Goal: Complete application form: Complete application form

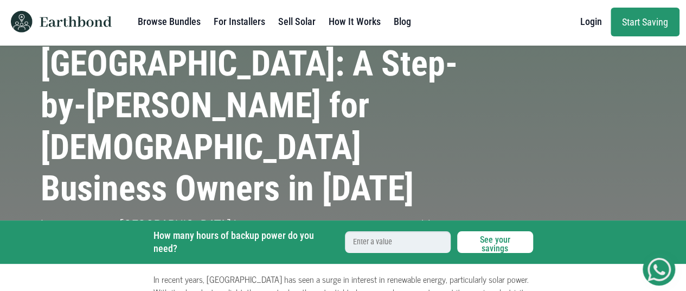
scroll to position [7, 0]
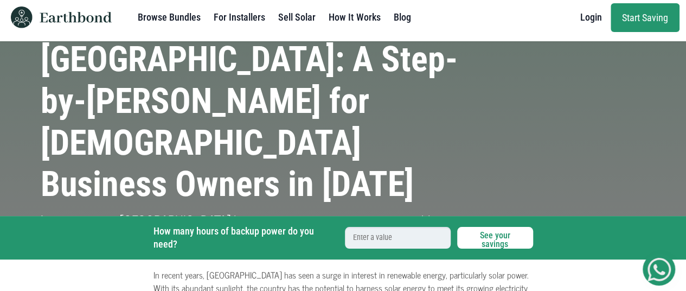
click at [624, 21] on link "Start Saving" at bounding box center [644, 17] width 69 height 29
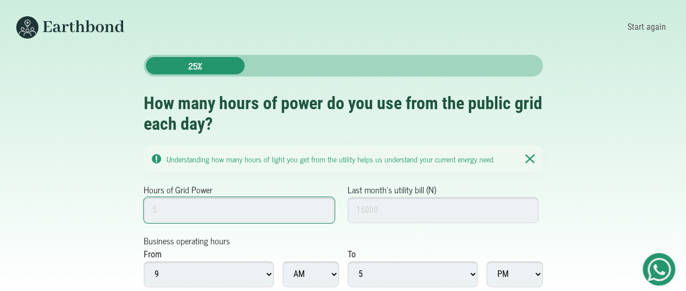
click at [222, 209] on input "Hours of Grid Power" at bounding box center [239, 210] width 191 height 26
type input "8"
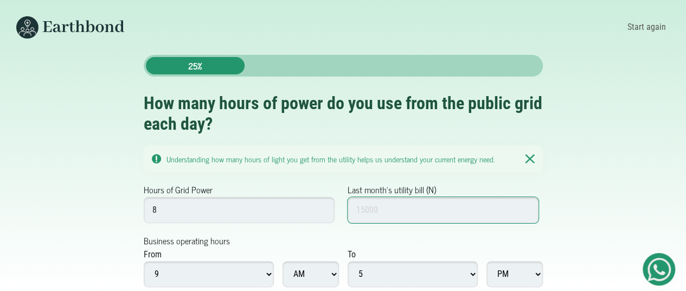
click at [382, 209] on input "Last month's utility bill (N)" at bounding box center [442, 210] width 191 height 26
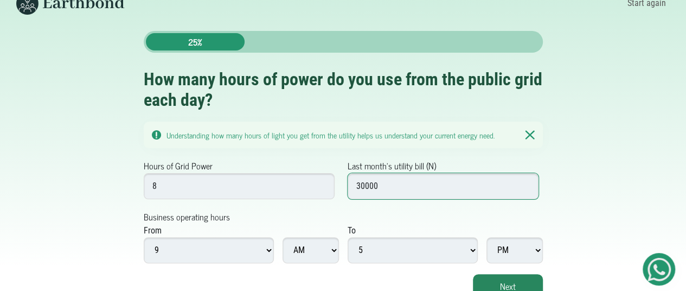
scroll to position [30, 0]
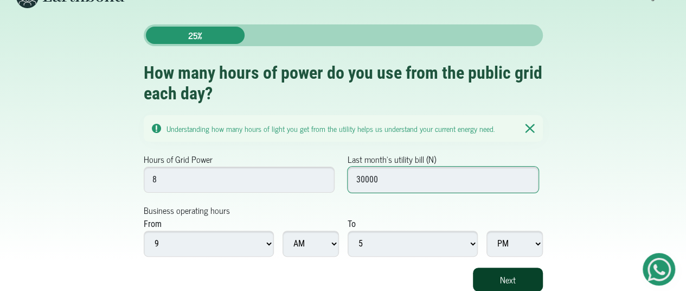
type input "30000"
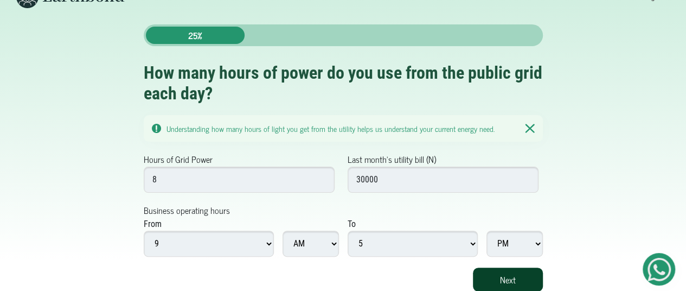
click at [526, 279] on button "Next" at bounding box center [508, 279] width 70 height 24
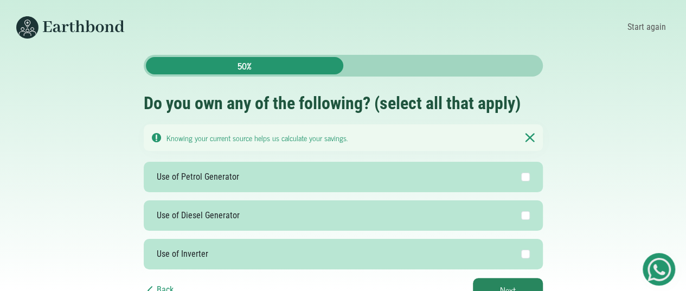
click at [176, 171] on div "Use of Petrol Generator" at bounding box center [198, 176] width 82 height 13
click at [521, 172] on input "Use of Petrol Generator" at bounding box center [525, 176] width 9 height 9
checkbox input "true"
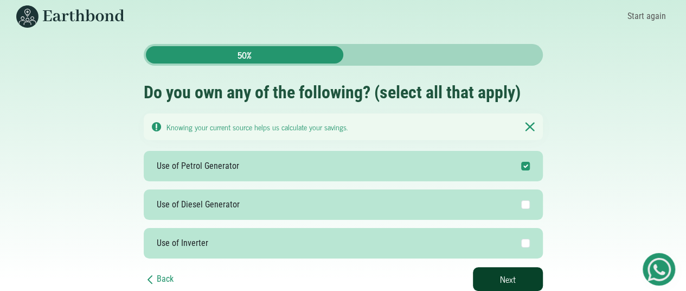
click at [502, 285] on button "Next" at bounding box center [508, 279] width 70 height 24
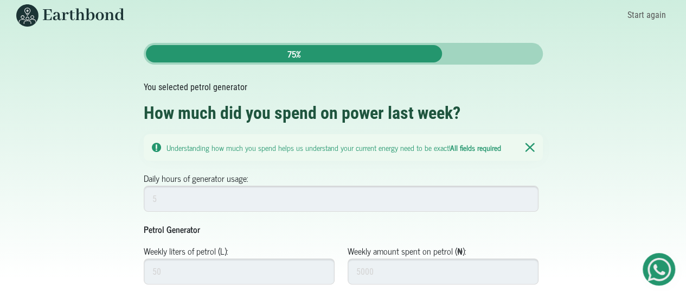
scroll to position [99, 0]
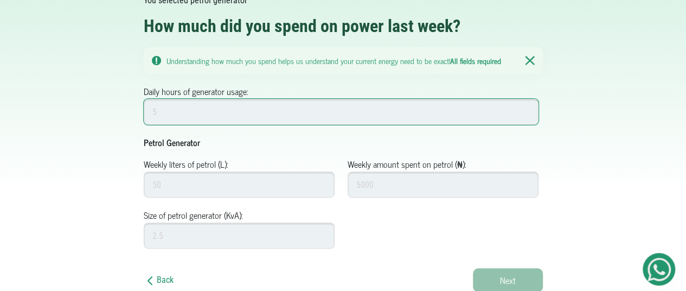
click at [266, 107] on input "Daily hours of generator usage:" at bounding box center [341, 112] width 395 height 26
type input "6"
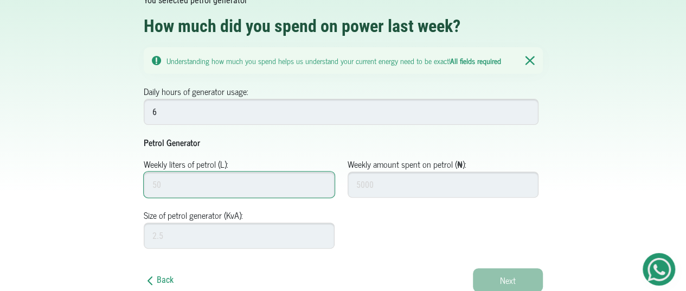
click at [186, 184] on input "Weekly liters of petrol (L):" at bounding box center [239, 184] width 191 height 26
type input "80"
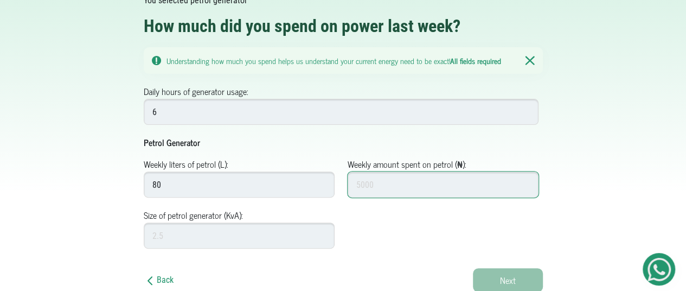
click at [366, 189] on input "Weekly amount spent on petrol (₦):" at bounding box center [442, 184] width 191 height 26
type input "12000"
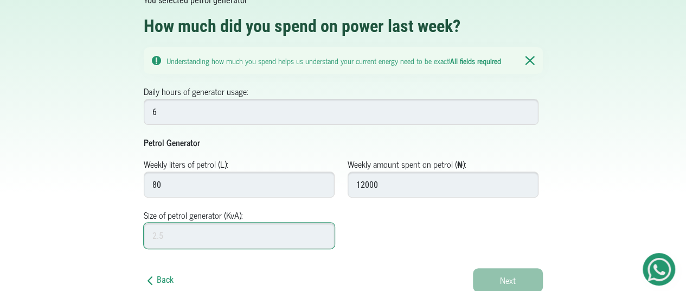
click at [211, 235] on input "Size of petrol generator (KvA):" at bounding box center [239, 235] width 191 height 26
type input "5"
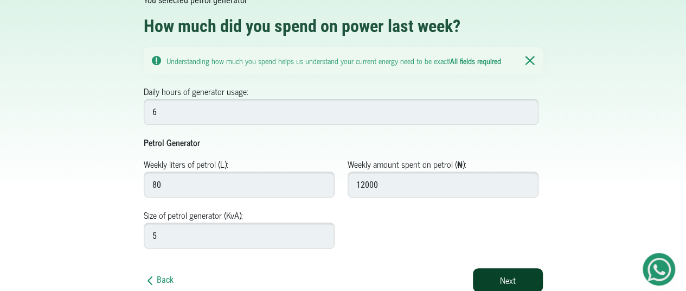
click at [488, 275] on button "Next" at bounding box center [508, 280] width 70 height 24
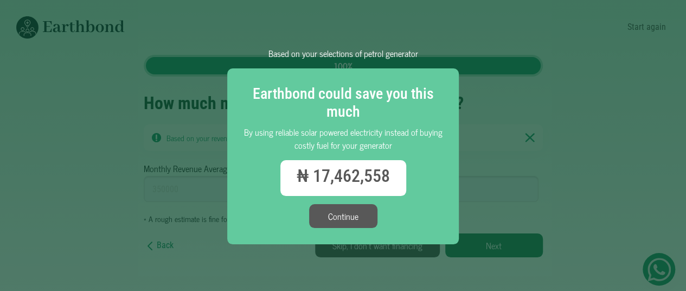
click at [347, 213] on button "Continue" at bounding box center [343, 216] width 68 height 24
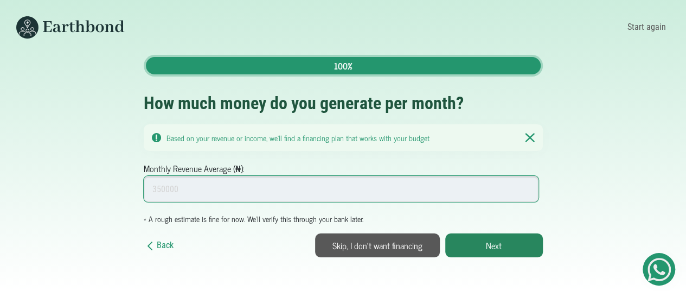
click at [201, 193] on input "Monthly Revenue Average (₦):" at bounding box center [341, 189] width 395 height 26
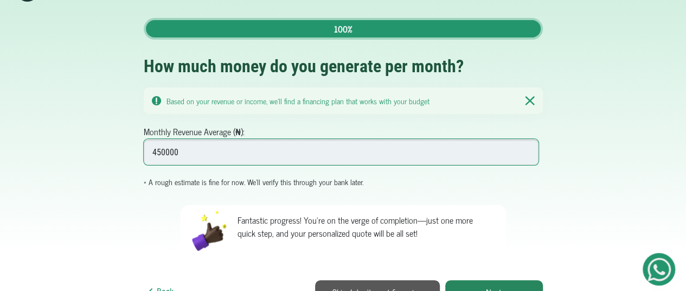
scroll to position [50, 0]
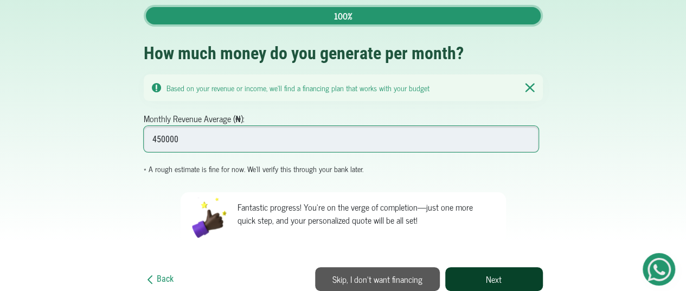
type input "450000"
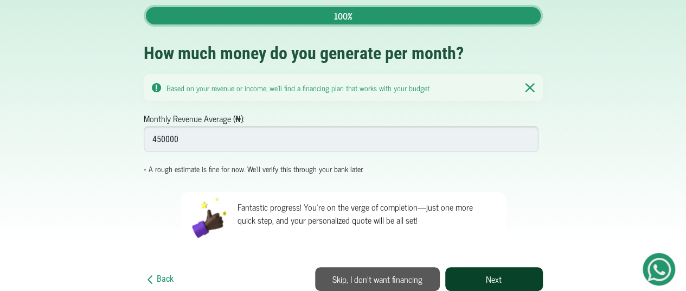
click at [501, 278] on button "Next" at bounding box center [494, 279] width 98 height 24
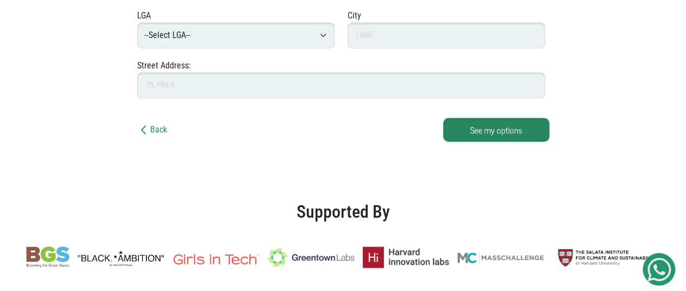
scroll to position [384, 0]
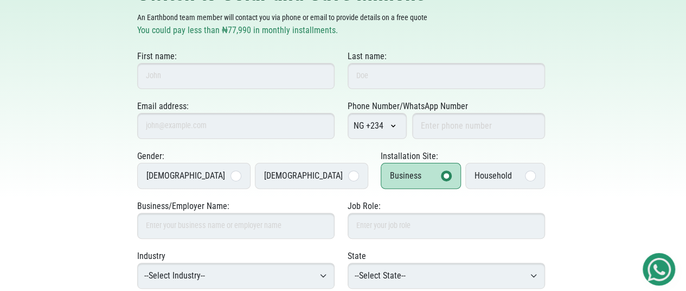
scroll to position [78, 0]
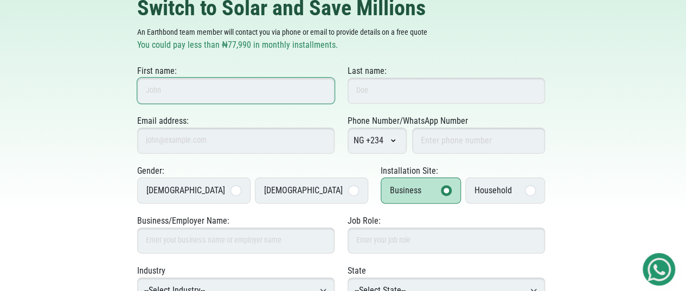
click at [268, 91] on input "First name:" at bounding box center [235, 91] width 197 height 26
type input "Victor"
type input "Fadayomi"
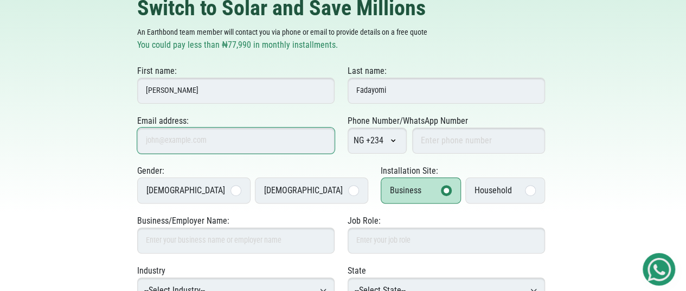
type input "fadayomiv@gmail.com"
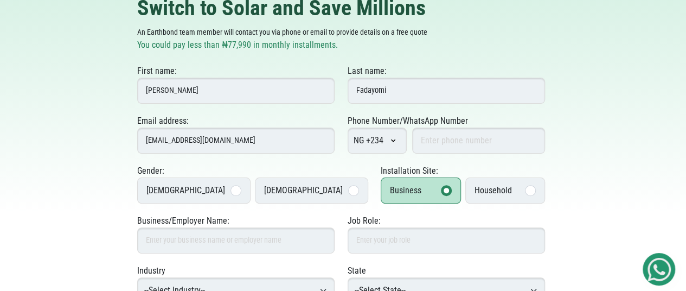
type input "8065803882"
type input "Lafi"
type input "After WineBar, Ungwan Nungu, [GEOGRAPHIC_DATA], [GEOGRAPHIC_DATA], [GEOGRAPHIC_…"
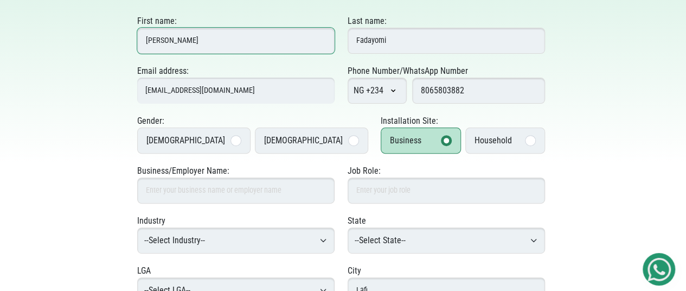
scroll to position [132, 0]
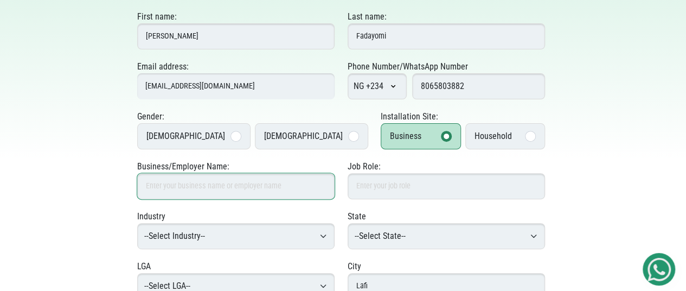
click at [260, 185] on input "Business/Employer Name:" at bounding box center [235, 186] width 197 height 26
type input "BLOSSOMLIGHT TECHNOLOGIES NIGERIA LIMITED"
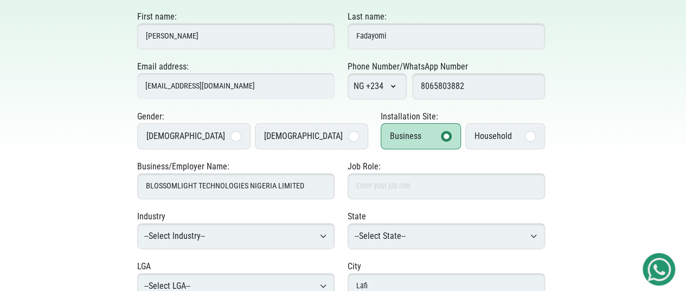
select select "Nasarawa"
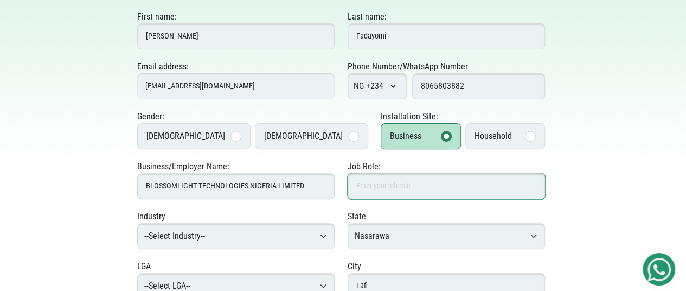
click at [370, 186] on input "Job Role:" at bounding box center [445, 186] width 197 height 26
type input "e"
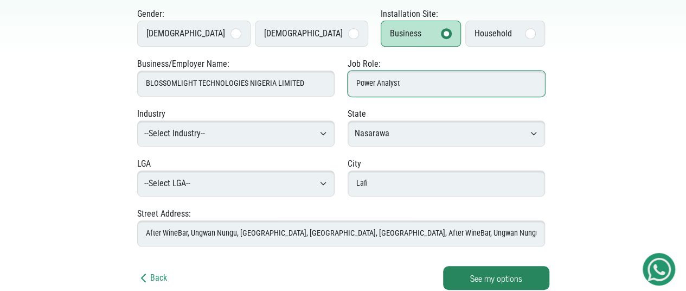
scroll to position [248, 0]
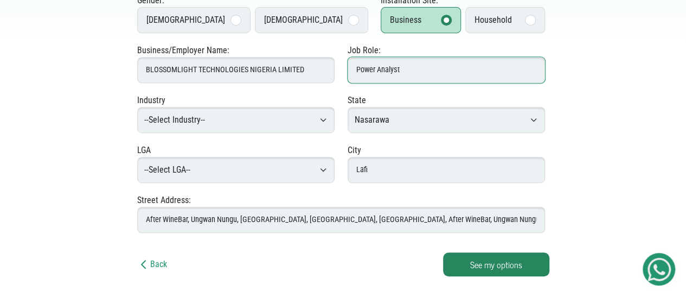
type input "Power Analyst"
click at [284, 117] on select "--Select Industry-- Agriculture Agro-Processing Advertising & Public Relations …" at bounding box center [235, 120] width 197 height 26
select select "Energy & Solar Power"
click at [137, 107] on select "--Select Industry-- Agriculture Agro-Processing Advertising & Public Relations …" at bounding box center [235, 120] width 197 height 26
click at [249, 167] on select "--Select LGA-- Akwanga Awe Doma Karu Keana Keffi [PERSON_NAME] Nasarawa-Eggon O…" at bounding box center [235, 170] width 197 height 26
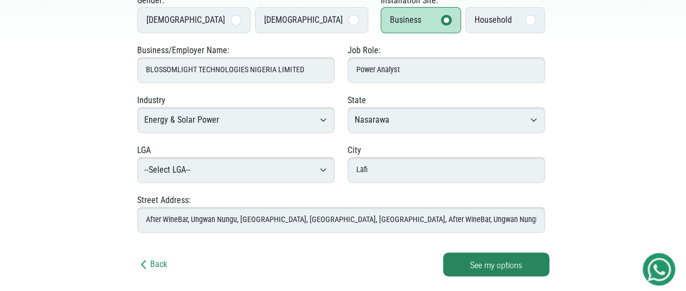
select select "Lafia"
click at [137, 157] on select "--Select LGA-- Akwanga Awe Doma Karu Keana Keffi [PERSON_NAME] Nasarawa-Eggon O…" at bounding box center [235, 170] width 197 height 26
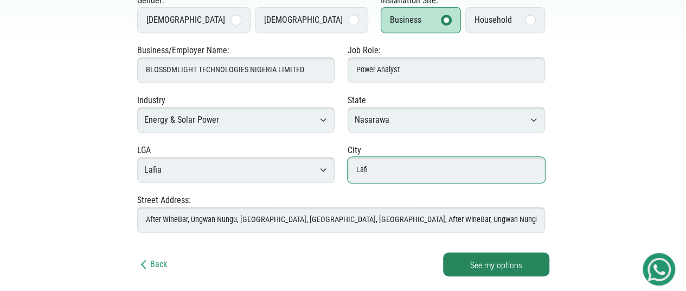
click at [375, 167] on input "Lafi" at bounding box center [445, 170] width 197 height 26
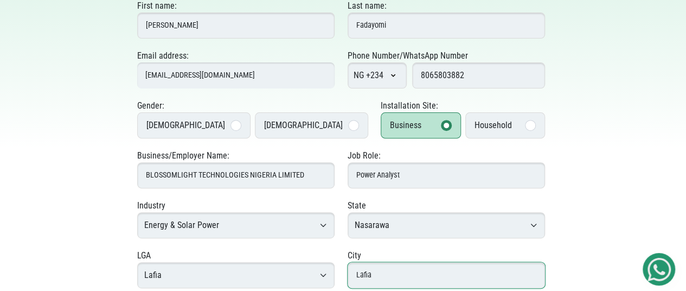
scroll to position [142, 0]
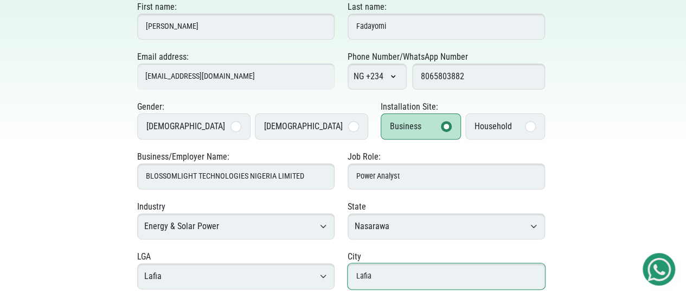
type input "Lafia"
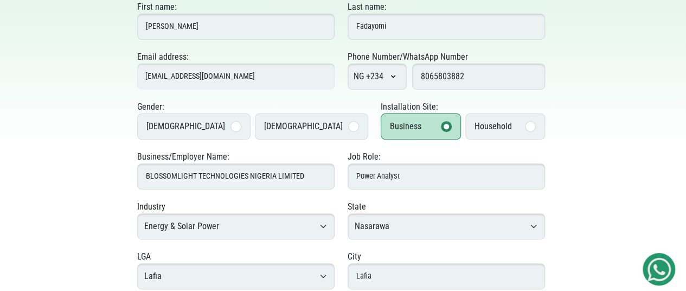
click at [441, 125] on div at bounding box center [446, 126] width 11 height 11
click at [0, 0] on input "Business" at bounding box center [0, 0] width 0 height 0
click at [530, 128] on div at bounding box center [530, 126] width 11 height 11
click at [0, 0] on input "Household" at bounding box center [0, 0] width 0 height 0
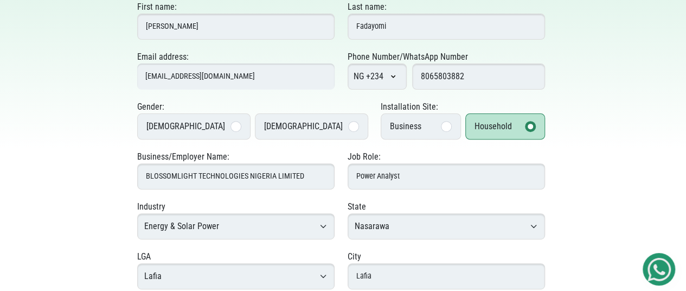
click at [441, 125] on div at bounding box center [446, 126] width 11 height 11
click at [0, 0] on input "Business" at bounding box center [0, 0] width 0 height 0
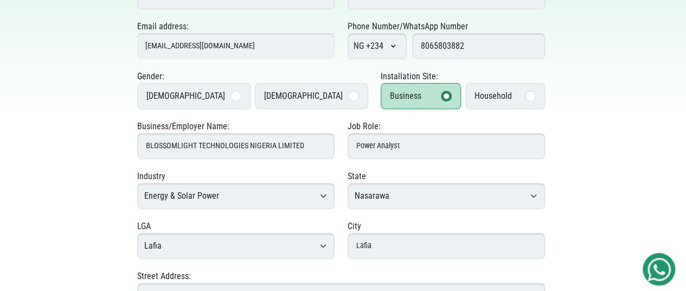
scroll to position [404, 0]
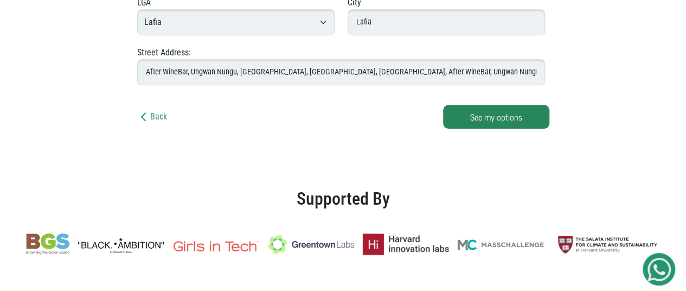
click at [495, 108] on button "See my options" at bounding box center [496, 117] width 106 height 24
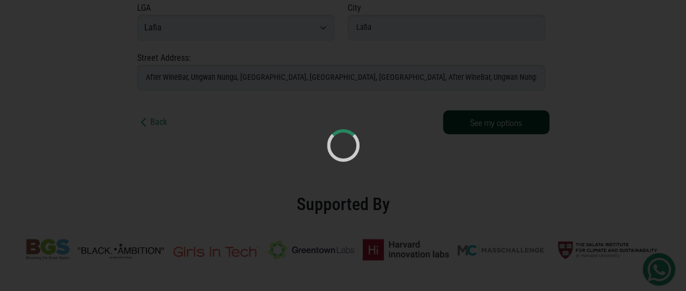
scroll to position [417, 0]
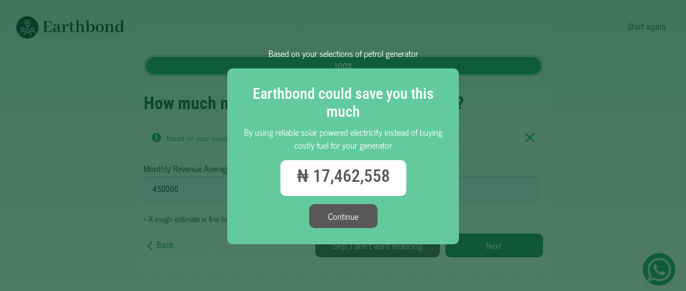
click at [348, 217] on button "Continue" at bounding box center [343, 216] width 68 height 24
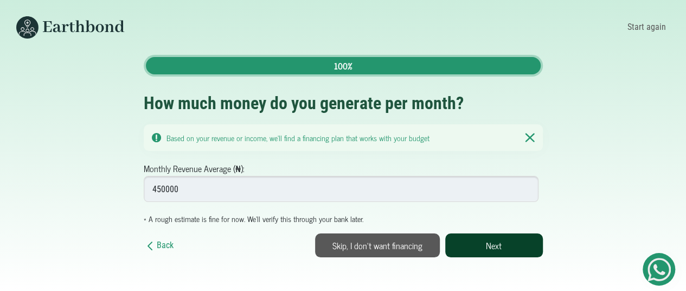
click at [487, 238] on button "Next" at bounding box center [494, 245] width 98 height 24
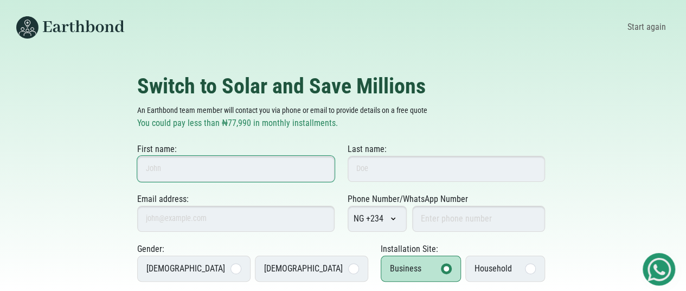
click at [247, 170] on input "First name:" at bounding box center [235, 169] width 197 height 26
type input "[PERSON_NAME]"
type input "Fadayomi"
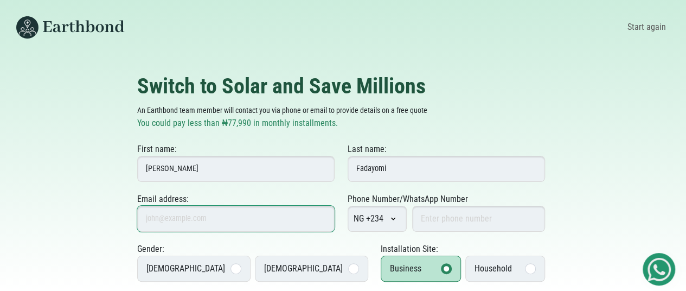
type input "[EMAIL_ADDRESS][DOMAIN_NAME]"
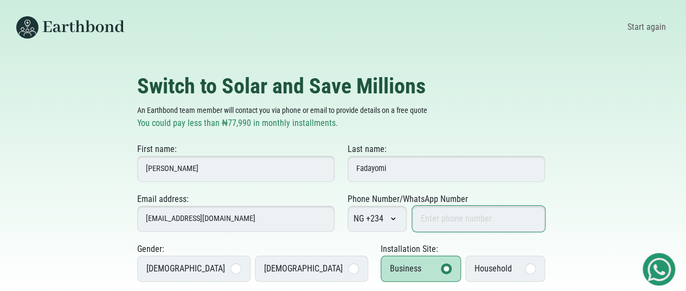
type input "8065803882"
type input "Lafi"
type input "After WineBar, Ungwan Nungu, [GEOGRAPHIC_DATA], [GEOGRAPHIC_DATA], [GEOGRAPHIC_…"
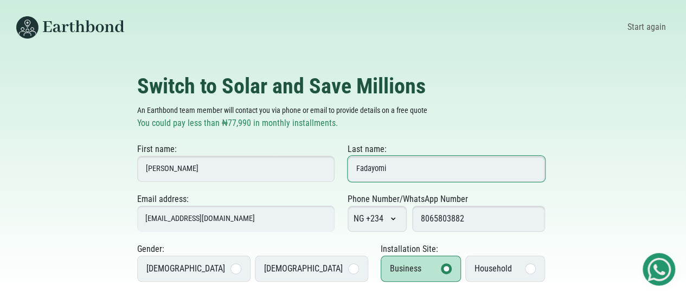
click at [398, 173] on input "Fadayomi" at bounding box center [445, 169] width 197 height 26
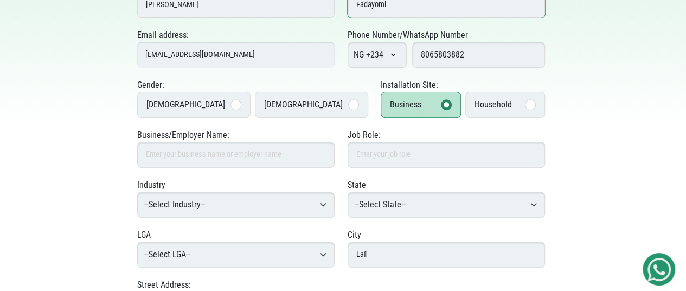
scroll to position [167, 0]
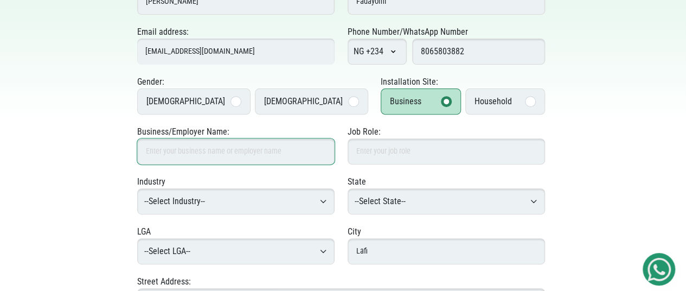
click at [267, 150] on input "Business/Employer Name:" at bounding box center [235, 151] width 197 height 26
type input "BLOSSOMLIGHT TECHNOLOGIES NIGERIA LIMITED"
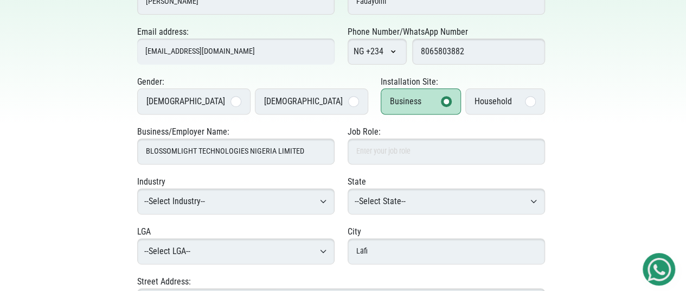
select select "Nasarawa"
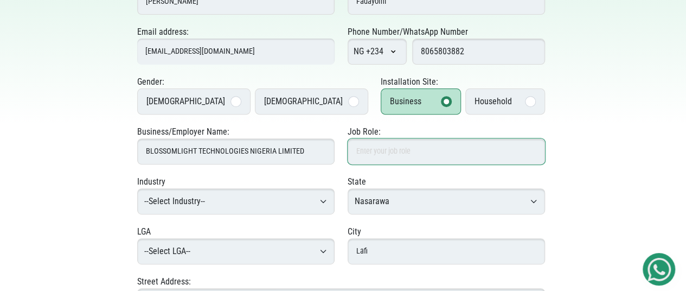
click at [367, 150] on input "Job Role:" at bounding box center [445, 151] width 197 height 26
type input "Power Analyst"
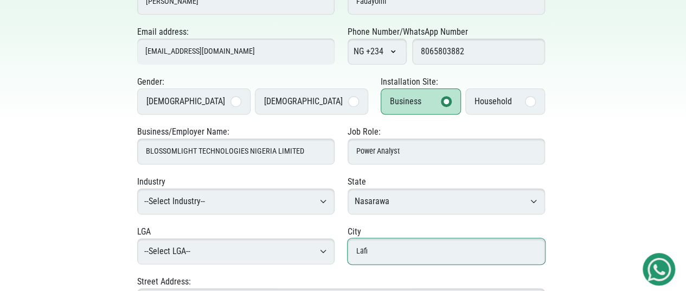
click at [373, 254] on input "Lafi" at bounding box center [445, 251] width 197 height 26
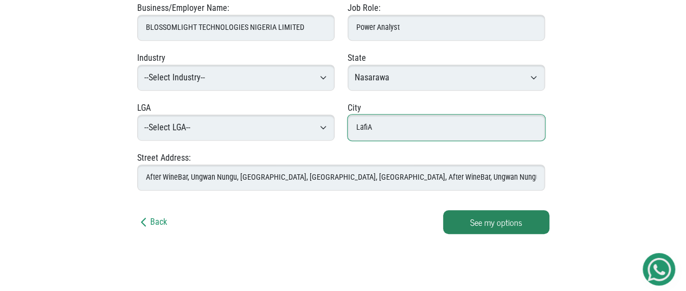
scroll to position [291, 0]
type input "LafiA"
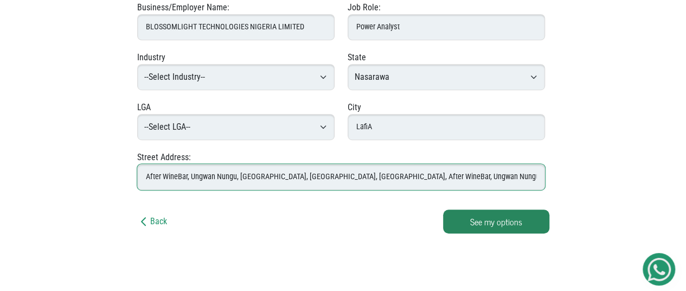
drag, startPoint x: 336, startPoint y: 176, endPoint x: 280, endPoint y: 177, distance: 56.4
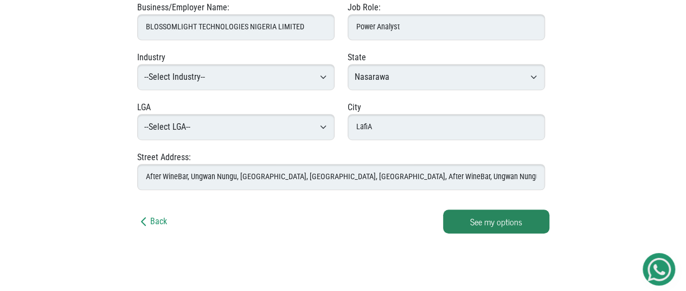
drag, startPoint x: 280, startPoint y: 177, endPoint x: 260, endPoint y: 199, distance: 29.2
click at [260, 199] on div "Street Address: After WineBar, Ungwan Nungu, [GEOGRAPHIC_DATA], [GEOGRAPHIC_DAT…" at bounding box center [343, 176] width 412 height 50
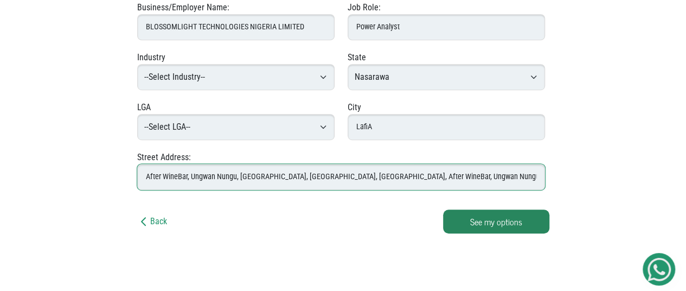
click at [335, 178] on input "After WineBar, Ungwan Nungu, [GEOGRAPHIC_DATA], [GEOGRAPHIC_DATA], [GEOGRAPHIC_…" at bounding box center [341, 177] width 408 height 26
click at [335, 179] on input "After WineBar, Ungwan Nungu, [GEOGRAPHIC_DATA], [GEOGRAPHIC_DATA], [GEOGRAPHIC_…" at bounding box center [341, 177] width 408 height 26
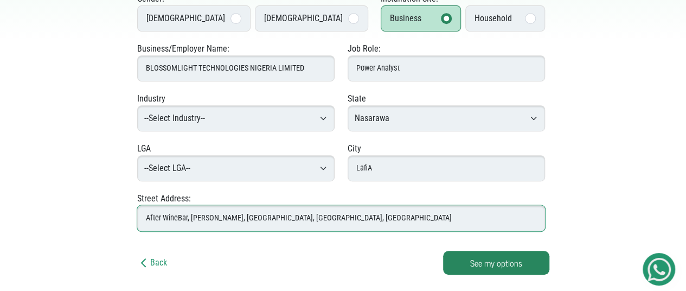
scroll to position [242, 0]
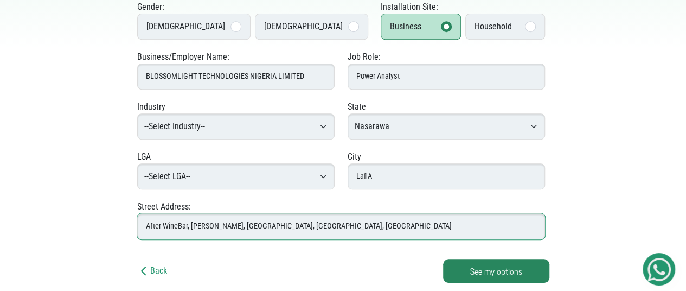
type input "After WineBar, [PERSON_NAME], [GEOGRAPHIC_DATA], [GEOGRAPHIC_DATA], [GEOGRAPHIC…"
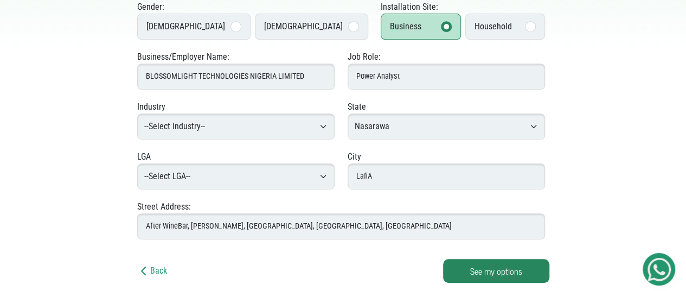
click at [323, 127] on select "--Select Industry-- Agriculture Agro-Processing Advertising & Public Relations …" at bounding box center [235, 126] width 197 height 26
select select "Energy & Solar Power"
click at [137, 113] on select "--Select Industry-- Agriculture Agro-Processing Advertising & Public Relations …" at bounding box center [235, 126] width 197 height 26
click at [226, 178] on select "--Select LGA-- Akwanga Awe Doma Karu Keana Keffi [PERSON_NAME] Nasarawa-Eggon O…" at bounding box center [235, 176] width 197 height 26
select select "Lafia"
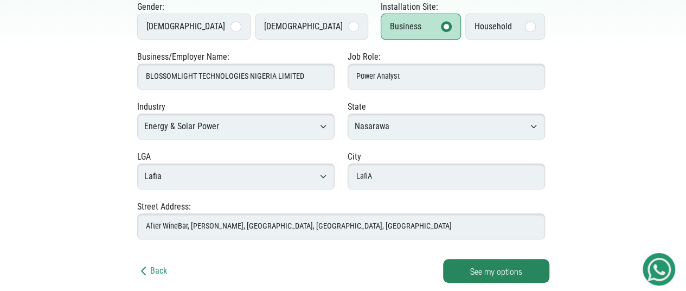
click at [137, 163] on select "--Select LGA-- Akwanga Awe Doma Karu Keana Keffi [PERSON_NAME] Nasarawa-Eggon O…" at bounding box center [235, 176] width 197 height 26
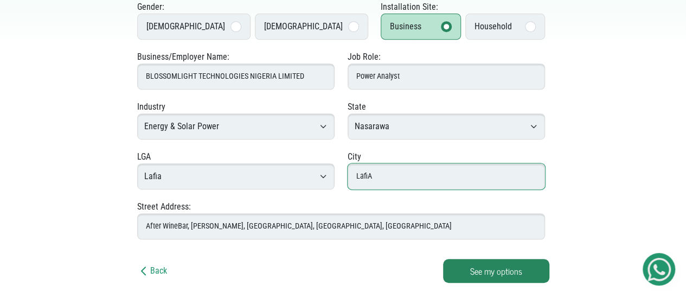
click at [388, 174] on input "LafiA" at bounding box center [445, 176] width 197 height 26
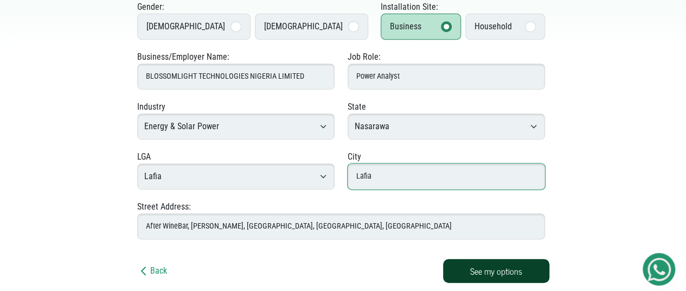
type input "Lafia"
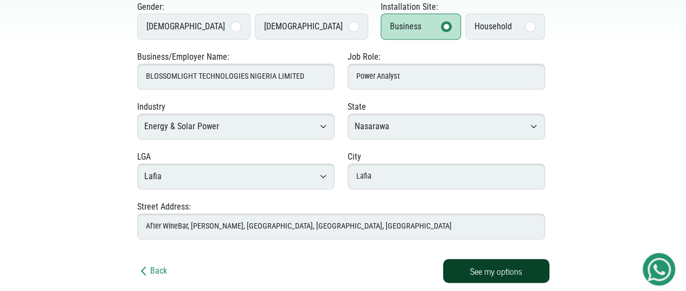
click at [475, 274] on button "See my options" at bounding box center [496, 271] width 106 height 24
